Goal: Information Seeking & Learning: Learn about a topic

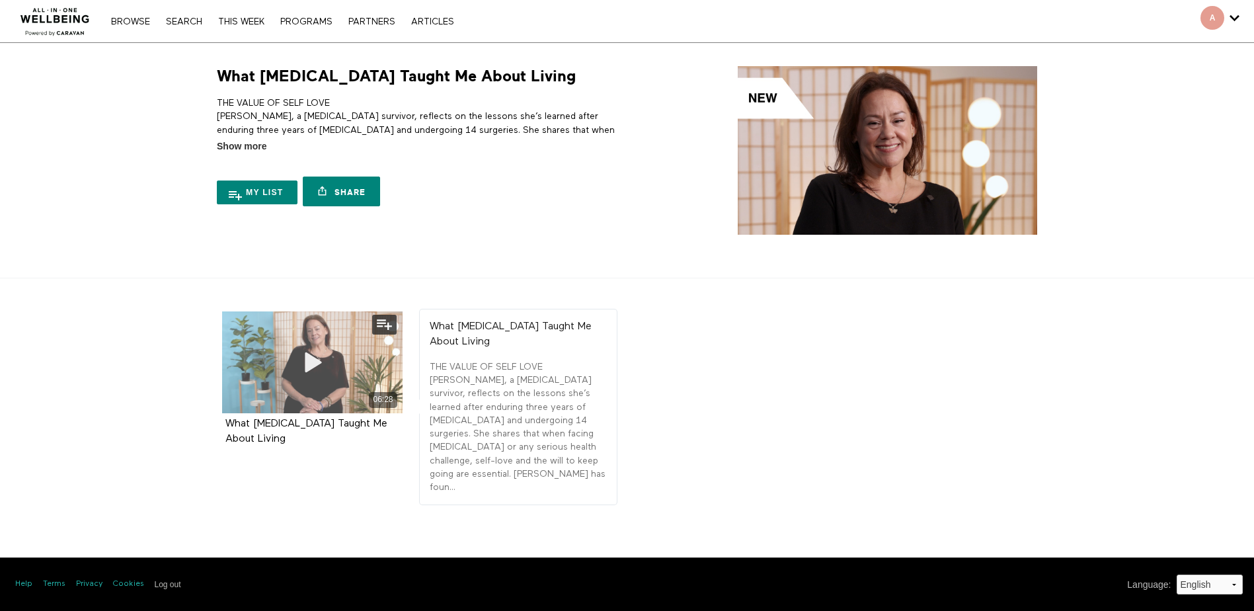
drag, startPoint x: 0, startPoint y: 0, endPoint x: 344, endPoint y: 380, distance: 512.2
click at [344, 380] on div "06:28" at bounding box center [312, 362] width 181 height 102
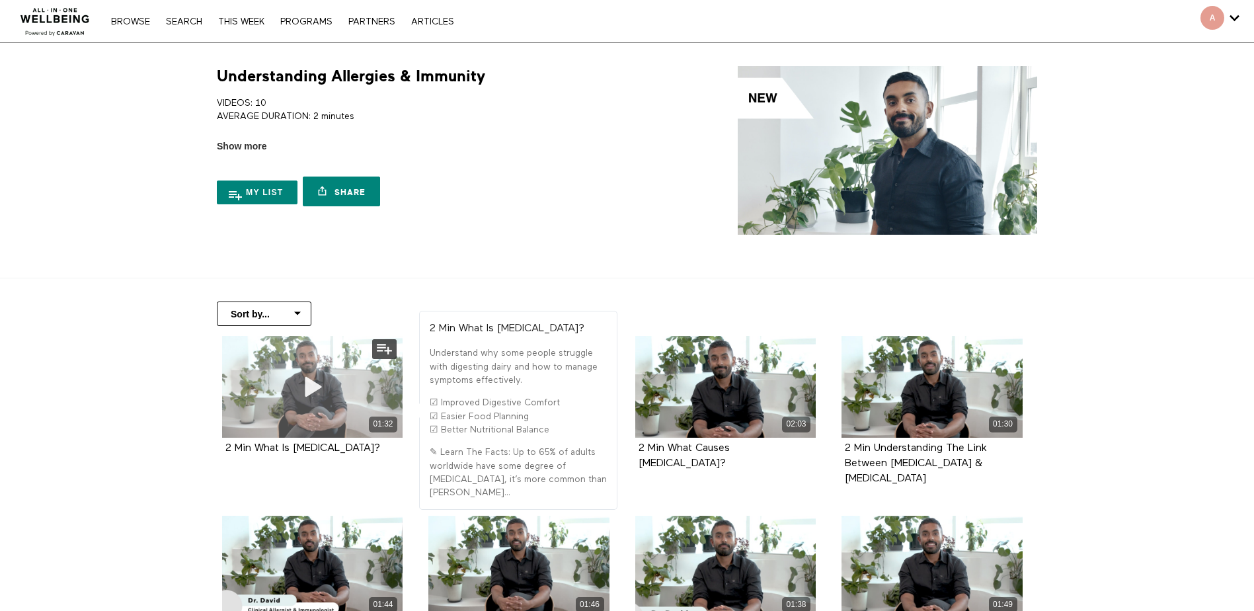
click at [349, 419] on div "01:32" at bounding box center [312, 424] width 181 height 15
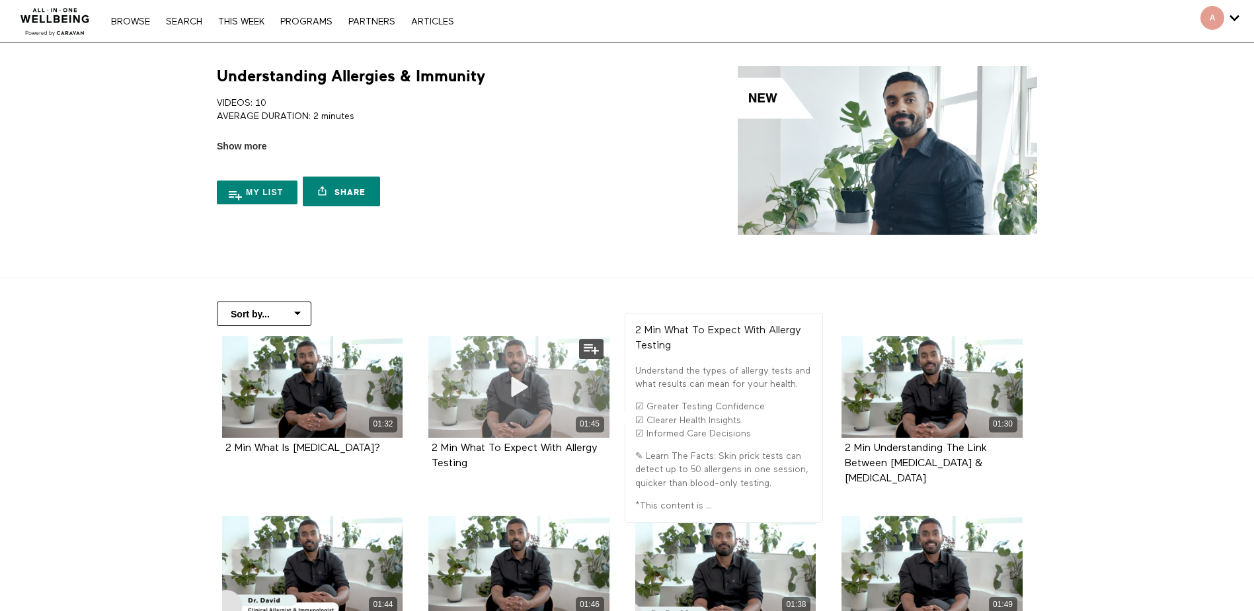
click at [496, 395] on div "01:45" at bounding box center [519, 387] width 181 height 102
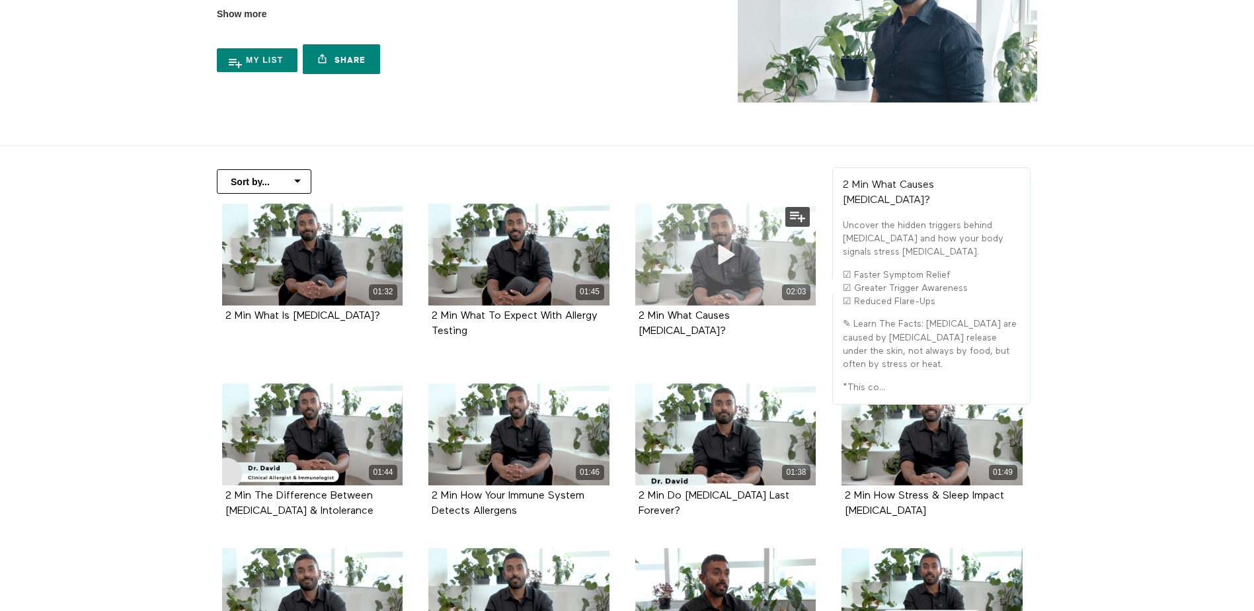
scroll to position [198, 0]
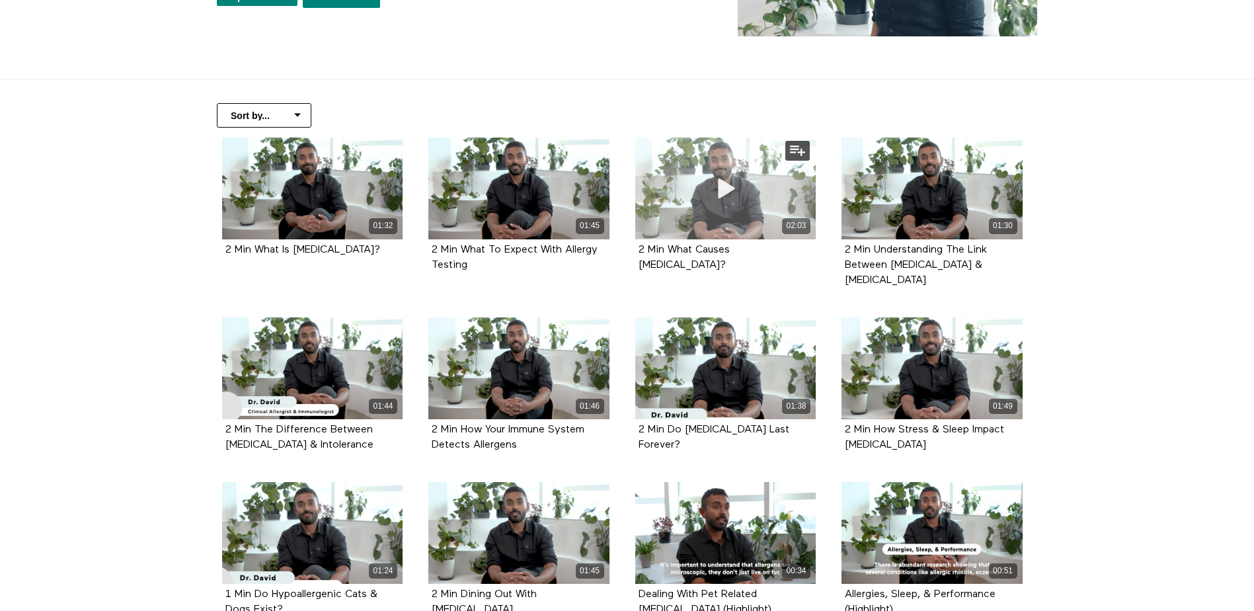
click at [676, 233] on div "02:03" at bounding box center [726, 225] width 181 height 15
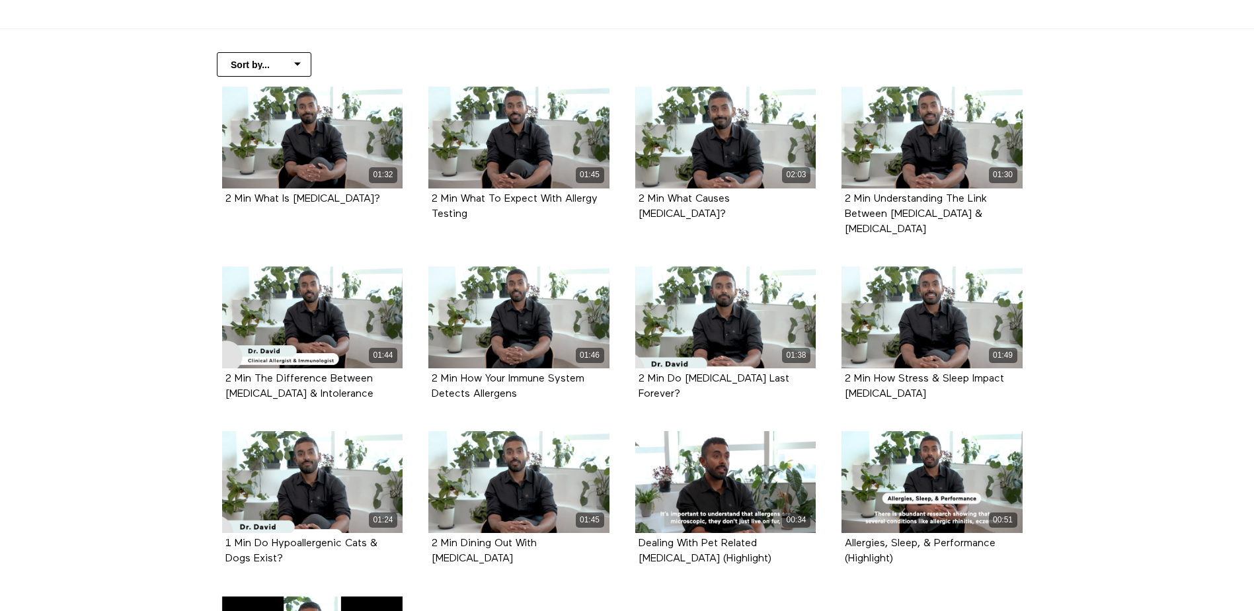
scroll to position [265, 0]
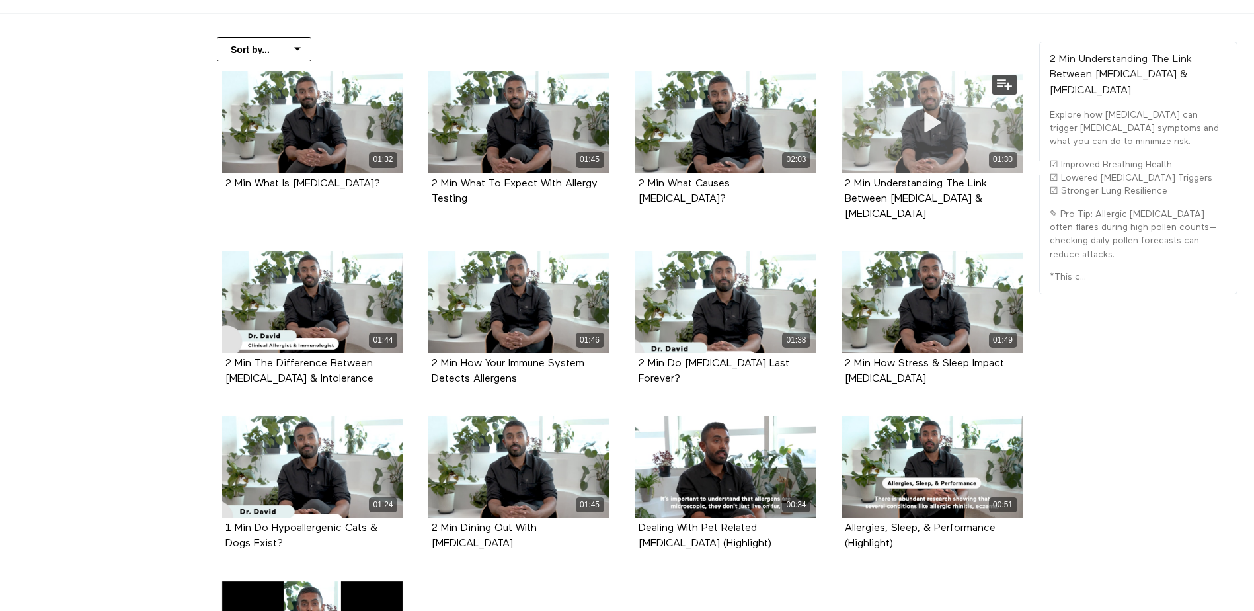
click at [914, 149] on div "01:30" at bounding box center [932, 122] width 181 height 102
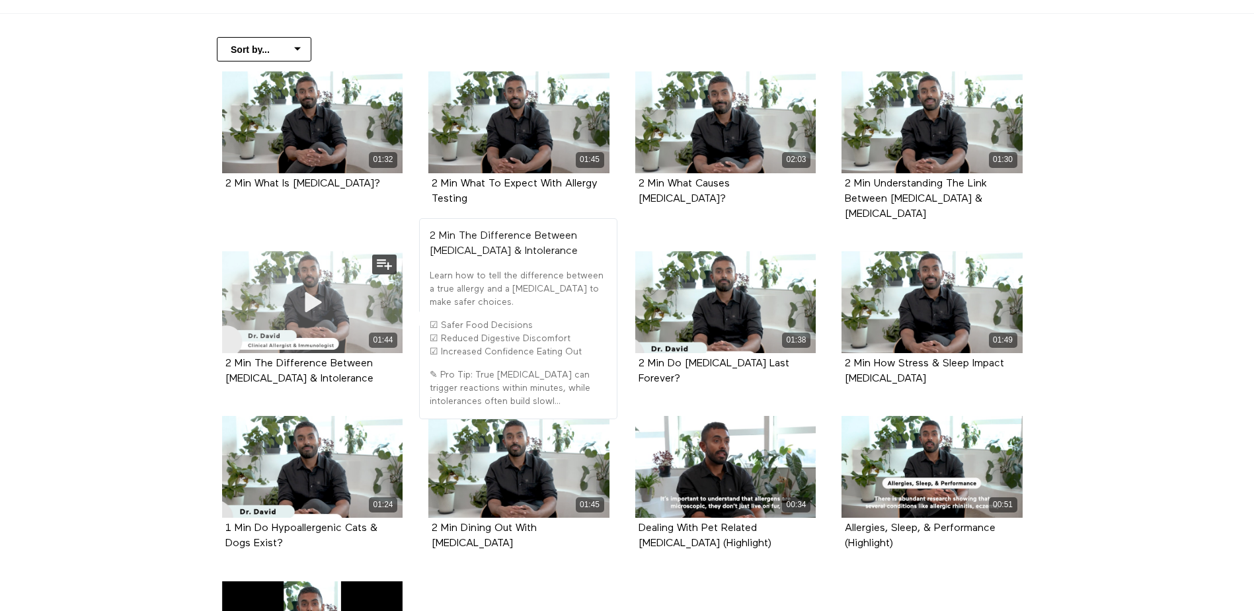
click at [316, 291] on icon at bounding box center [312, 302] width 40 height 23
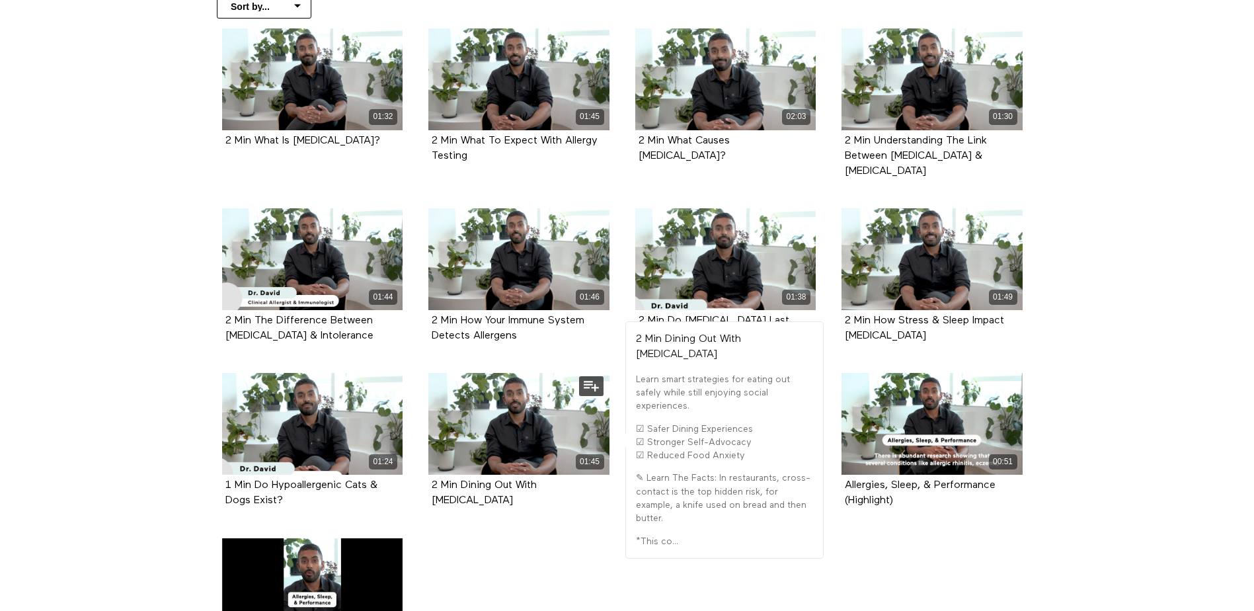
scroll to position [331, 0]
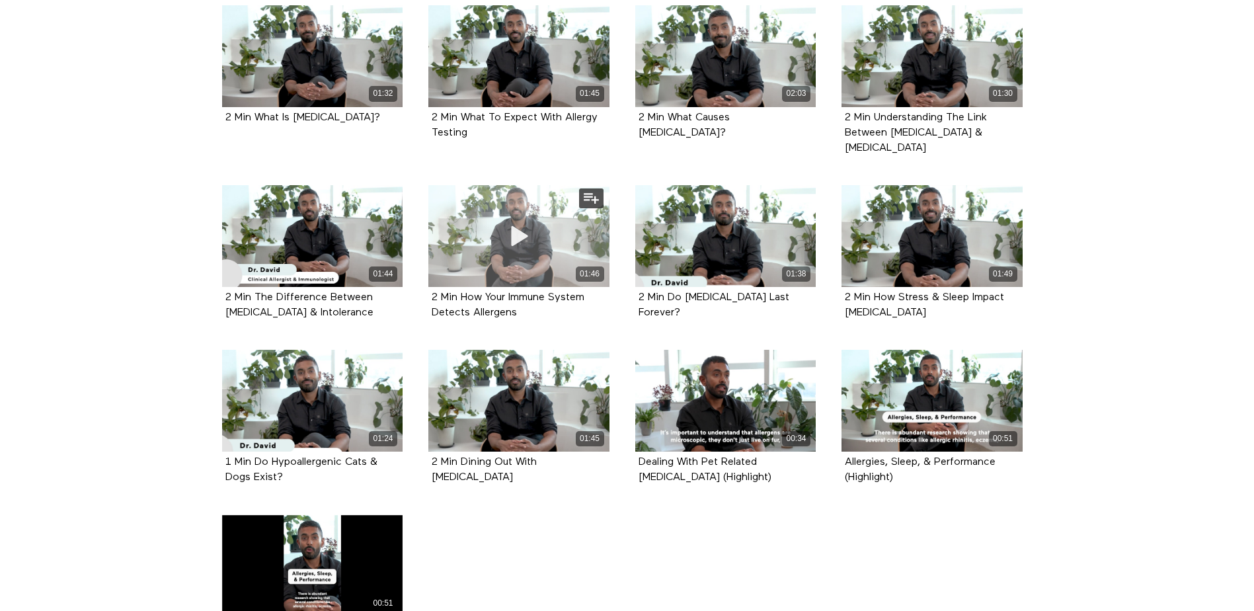
click at [515, 216] on span at bounding box center [519, 236] width 40 height 40
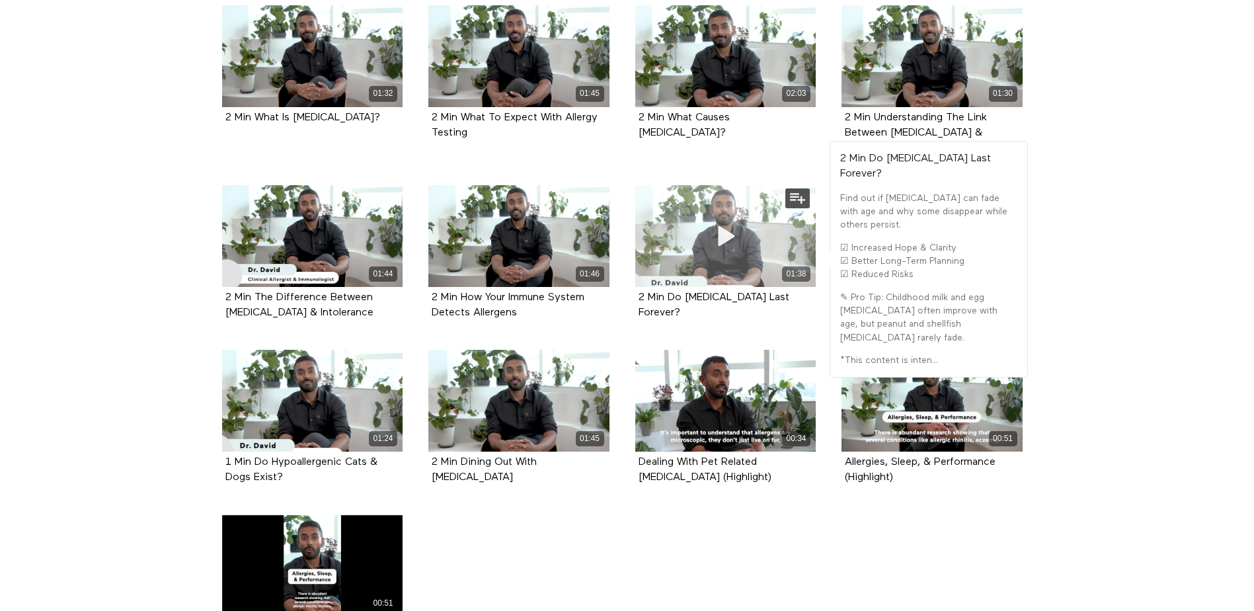
click at [723, 241] on div "01:38" at bounding box center [726, 236] width 181 height 102
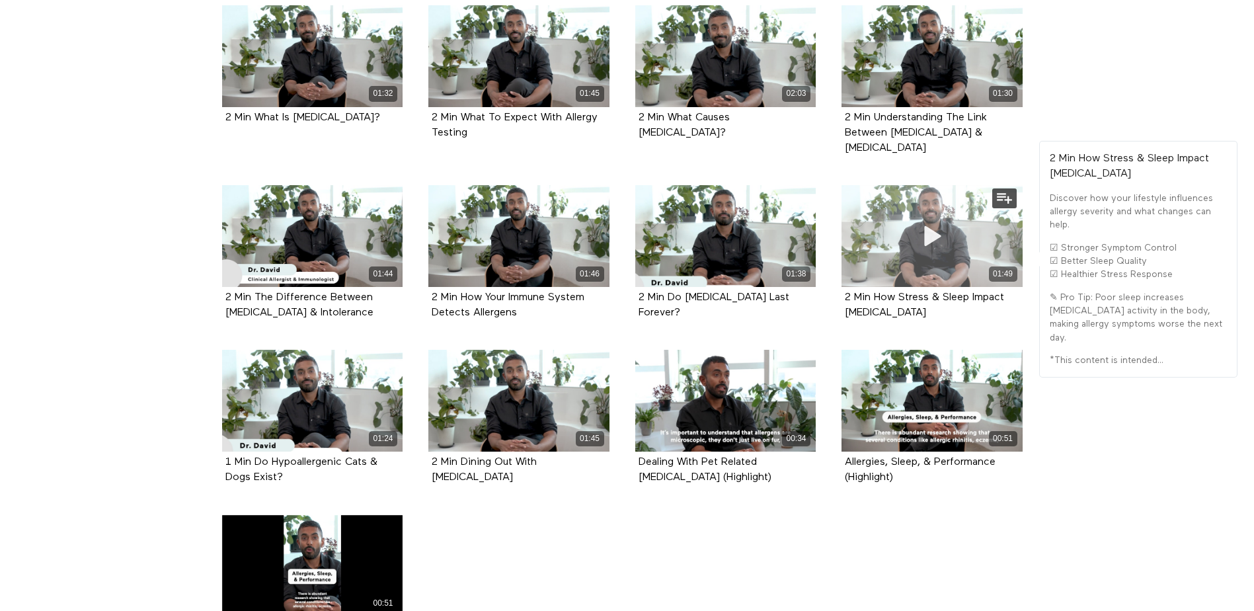
click at [905, 267] on div "01:49" at bounding box center [932, 274] width 181 height 15
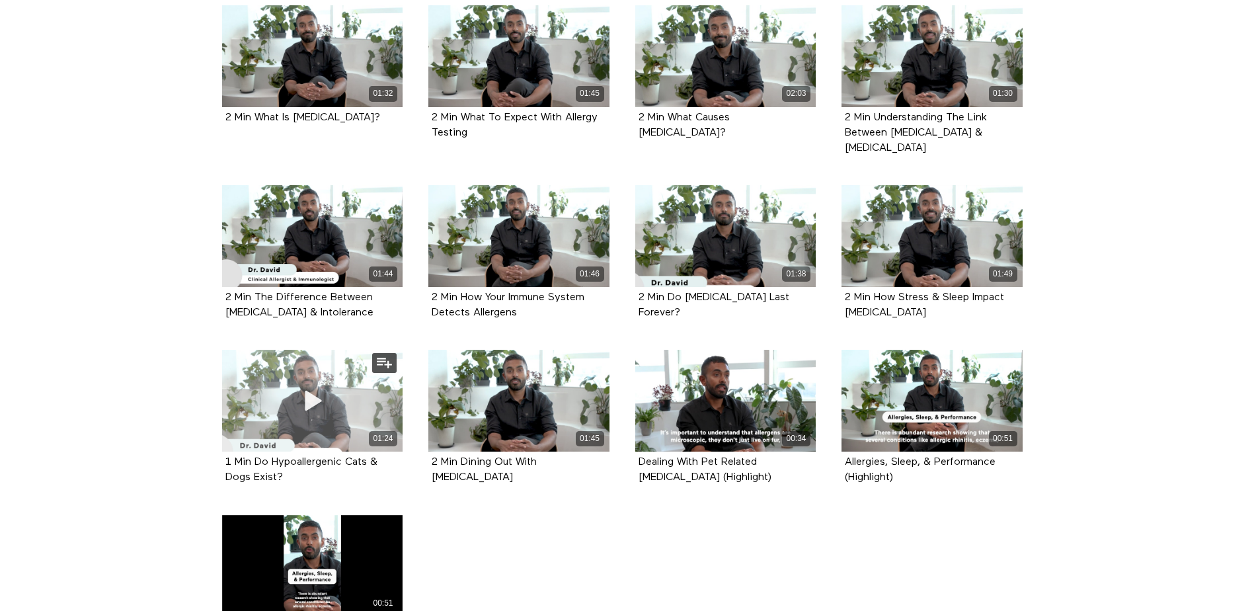
click at [241, 388] on div "01:24" at bounding box center [312, 401] width 181 height 102
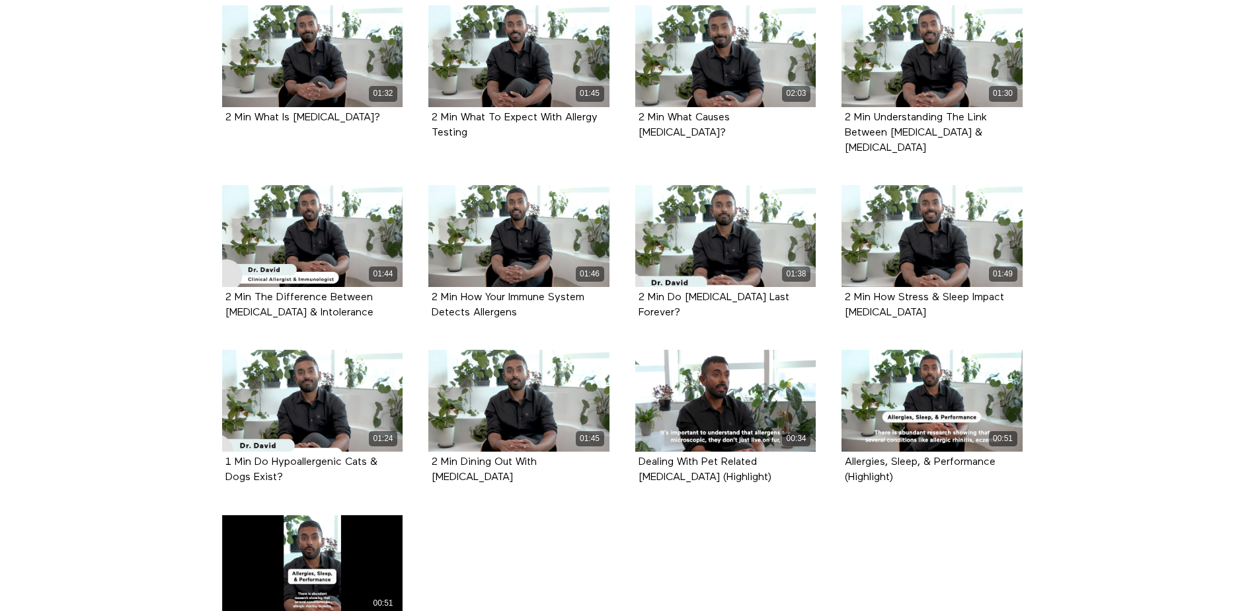
drag, startPoint x: 554, startPoint y: 1, endPoint x: 145, endPoint y: 315, distance: 515.6
click at [145, 315] on section "Sort by... Alphabetical Release date 01:32 2 Min What Is Lactose Intolerance? 0…" at bounding box center [627, 325] width 1254 height 755
